Goal: Transaction & Acquisition: Download file/media

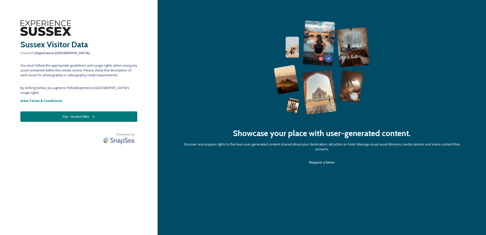
click at [117, 111] on button "Yes - Access Files" at bounding box center [78, 116] width 117 height 10
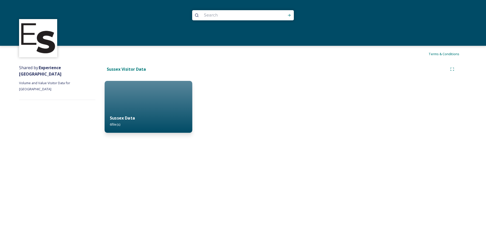
click at [117, 121] on div "Sussex Data 6 file(s)" at bounding box center [149, 121] width 88 height 23
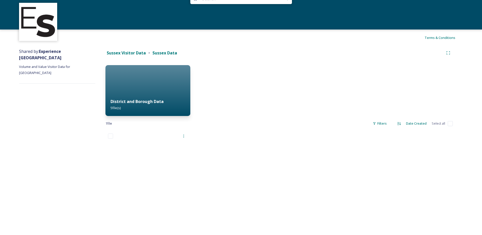
scroll to position [25, 0]
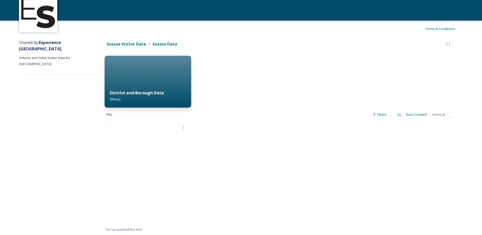
click at [144, 93] on strong "District and Borough Data" at bounding box center [137, 93] width 54 height 6
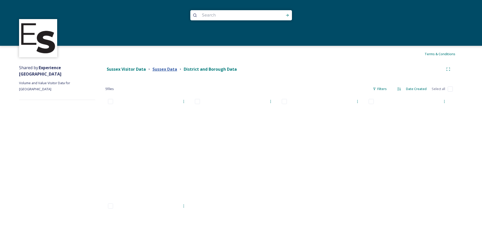
click at [162, 67] on strong "Sussex Data" at bounding box center [165, 69] width 25 height 6
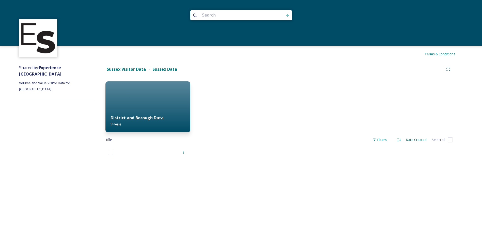
scroll to position [25, 0]
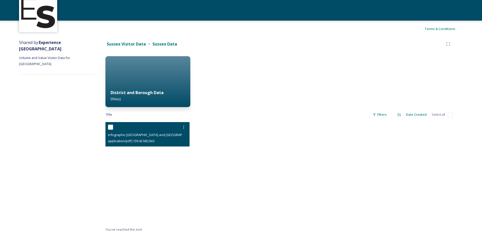
click at [139, 132] on div "Infographic 2023 East and West Sussex (2).pdf" at bounding box center [148, 135] width 80 height 6
click at [133, 131] on div at bounding box center [148, 127] width 80 height 9
click at [126, 141] on span "application/pdf | 139.42 kB | 0 x 0" at bounding box center [131, 141] width 46 height 5
